Goal: Find contact information: Find contact information

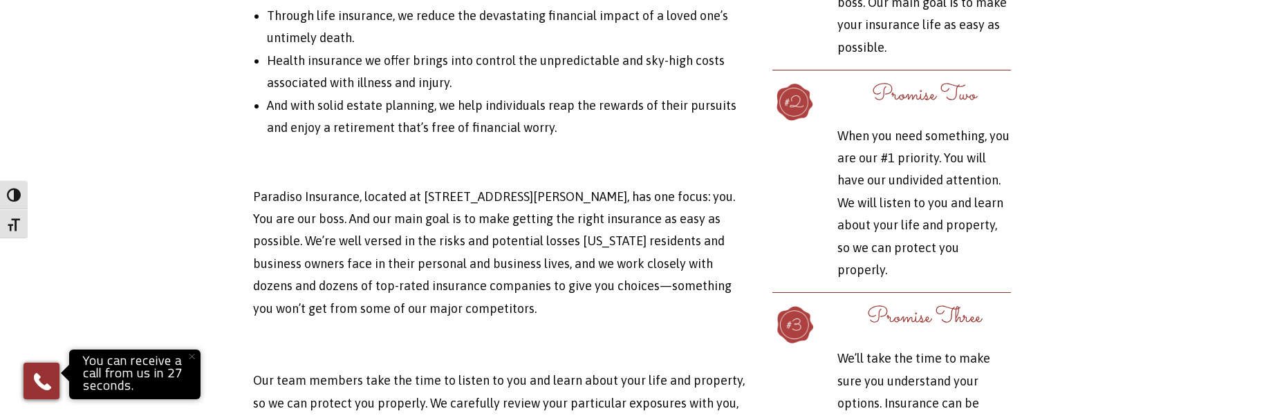
scroll to position [4289, 0]
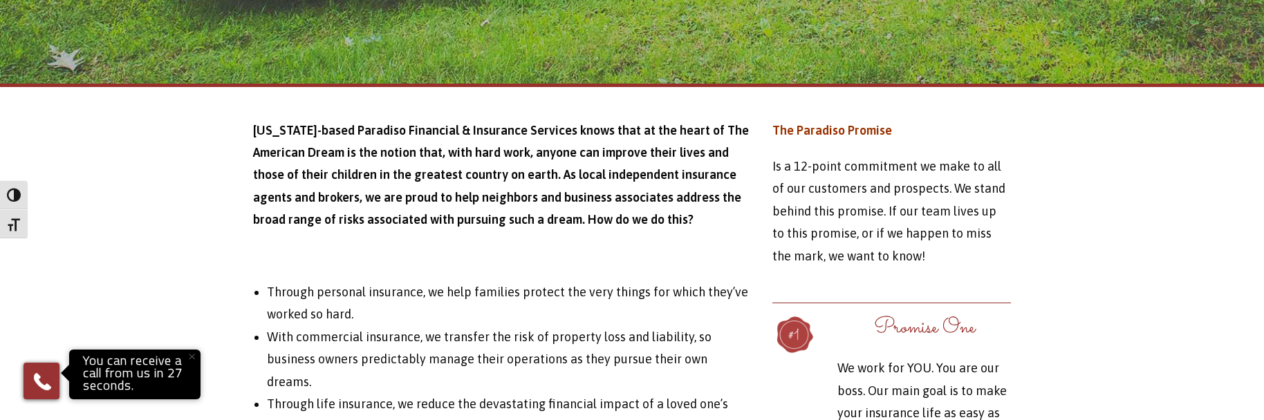
scroll to position [3070, 0]
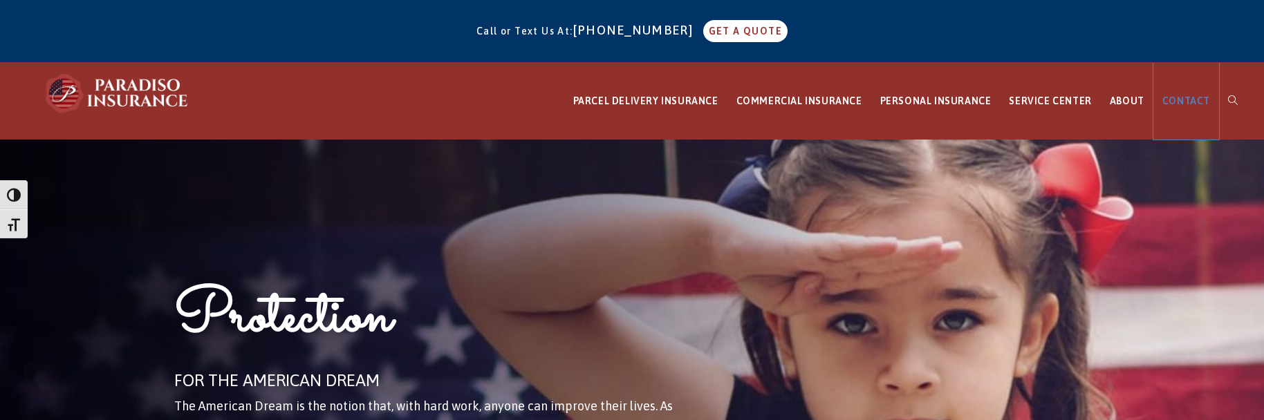
click at [1179, 103] on span "CONTACT" at bounding box center [1186, 100] width 48 height 11
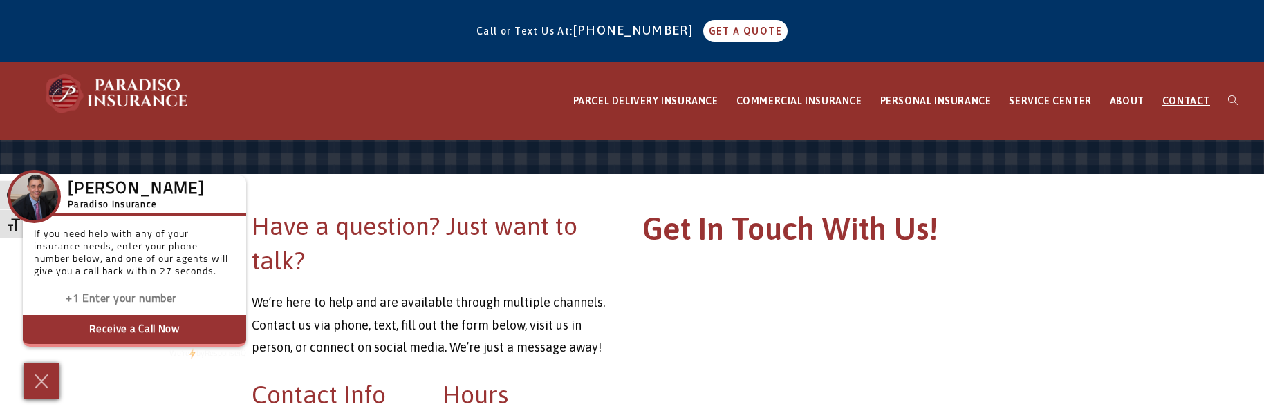
scroll to position [346, 0]
